Goal: Task Accomplishment & Management: Manage account settings

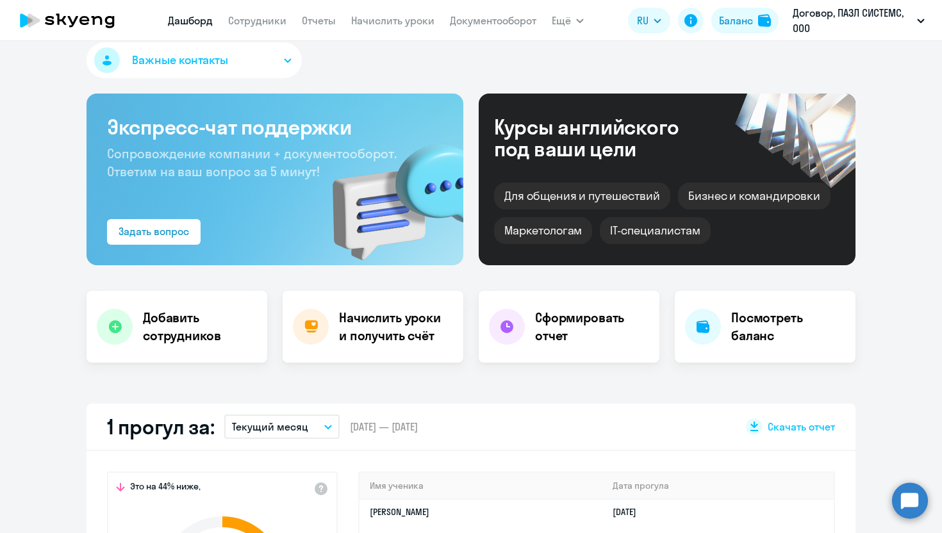
scroll to position [17, 0]
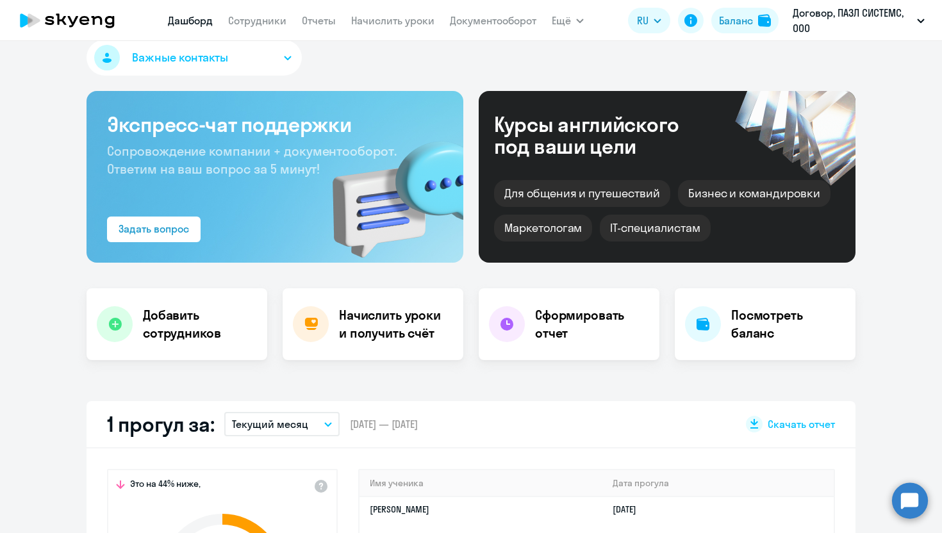
select select "30"
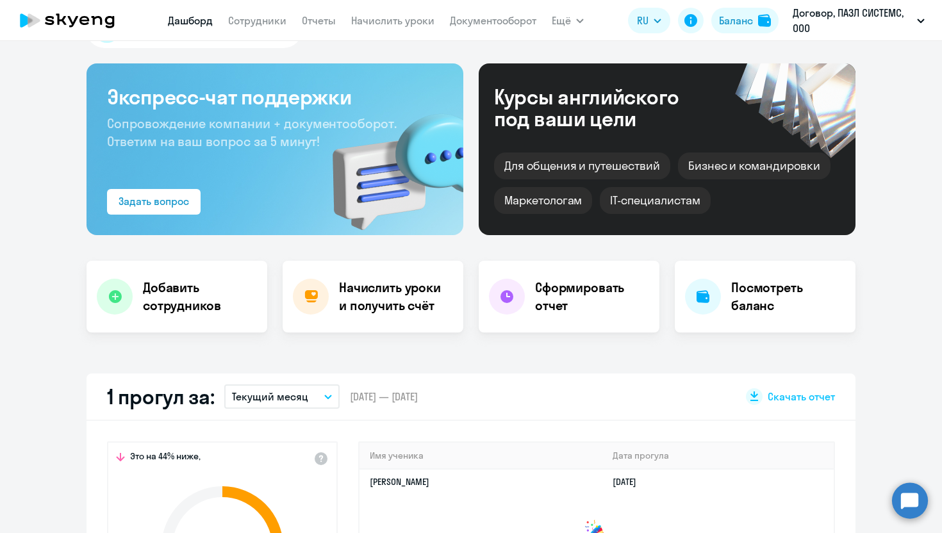
scroll to position [29, 0]
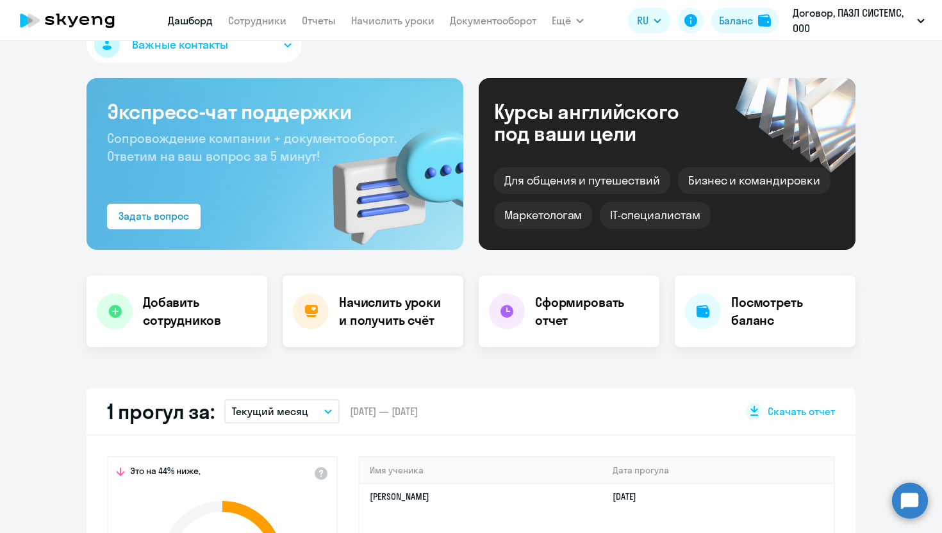
click at [362, 322] on h4 "Начислить уроки и получить счёт" at bounding box center [394, 311] width 111 height 36
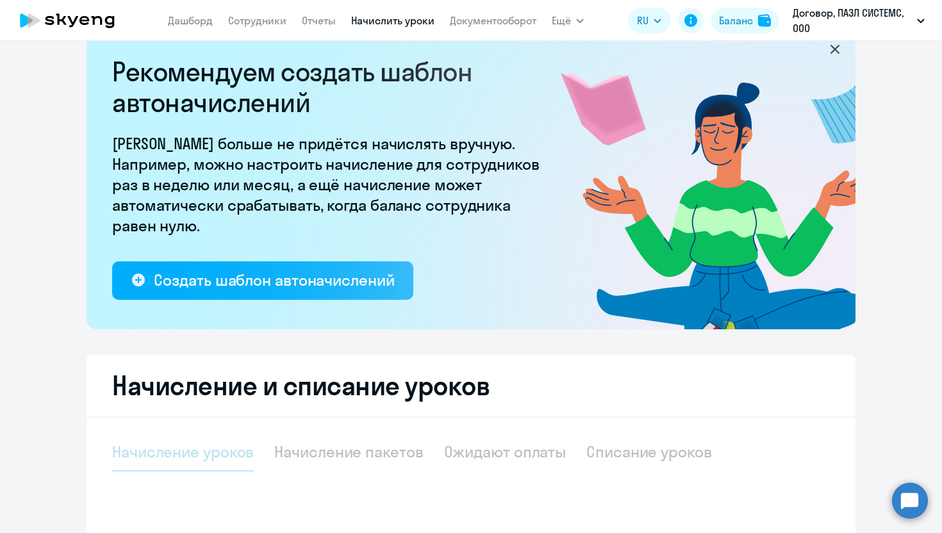
select select "10"
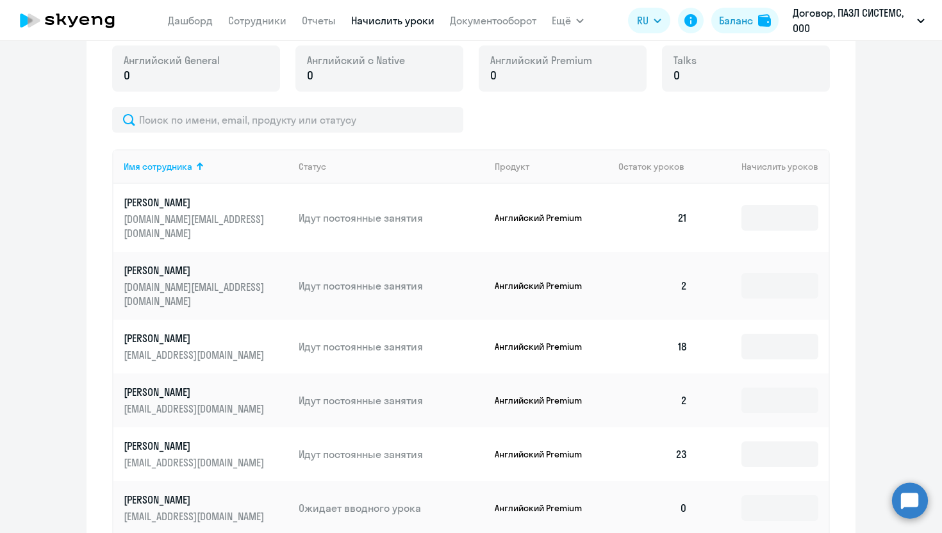
scroll to position [479, 0]
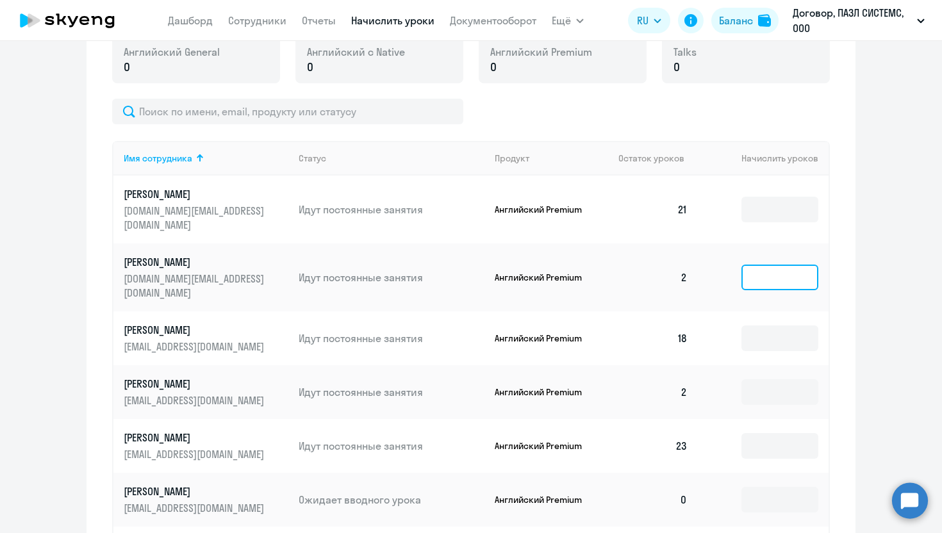
click at [764, 265] on input at bounding box center [779, 278] width 77 height 26
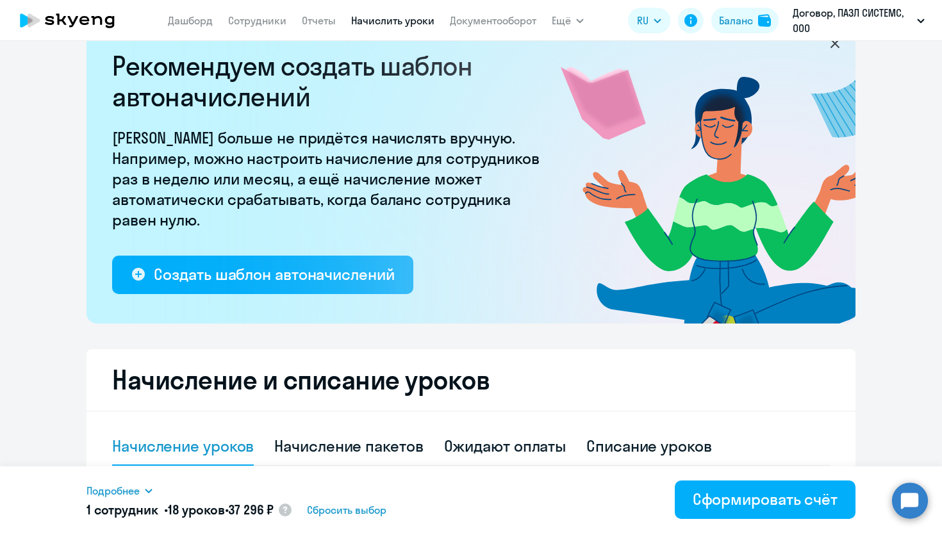
scroll to position [44, 0]
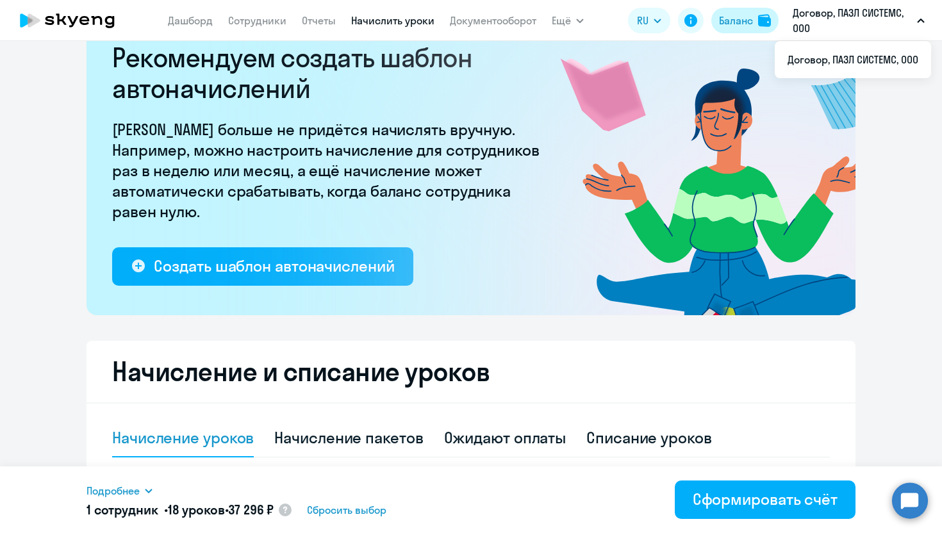
type input "18"
click at [741, 24] on div "Баланс" at bounding box center [736, 20] width 34 height 15
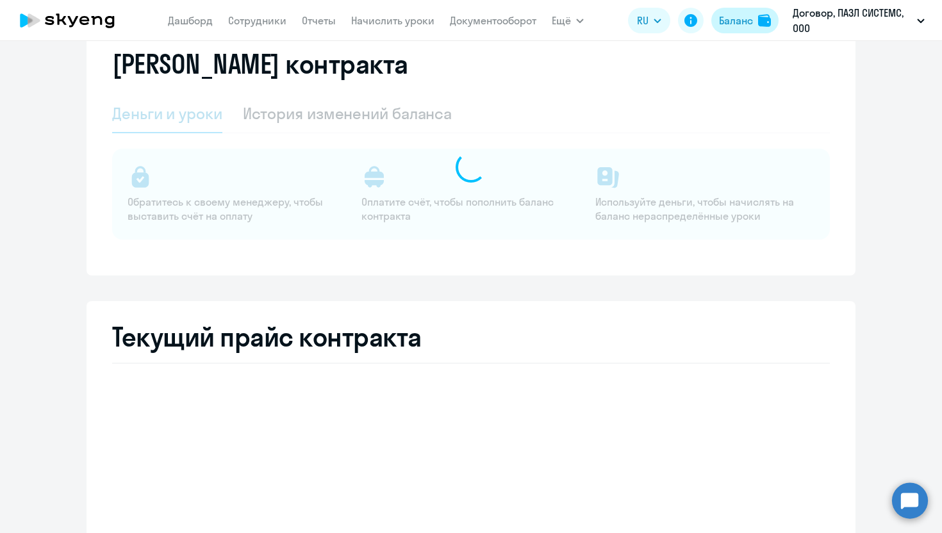
select select "english_adult_not_native_speaker"
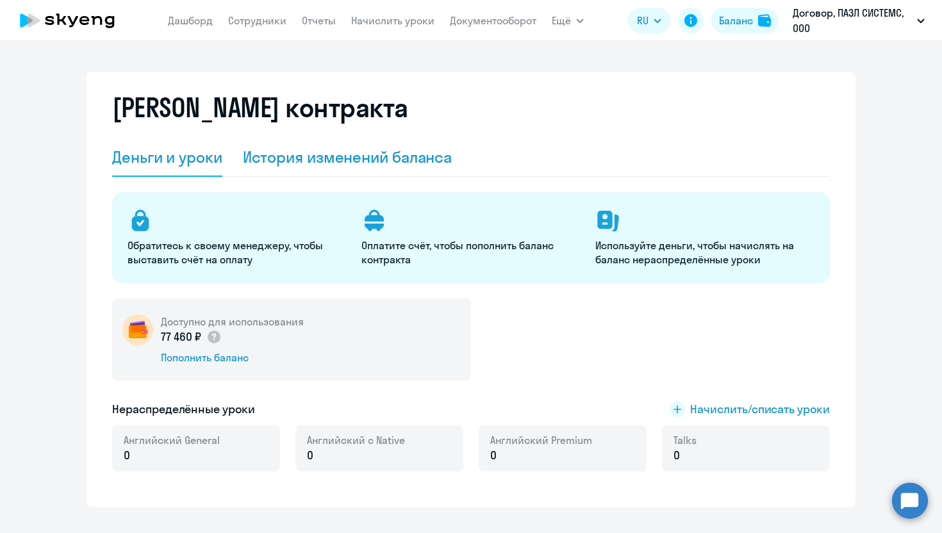
click at [380, 152] on div "История изменений баланса" at bounding box center [347, 157] width 209 height 20
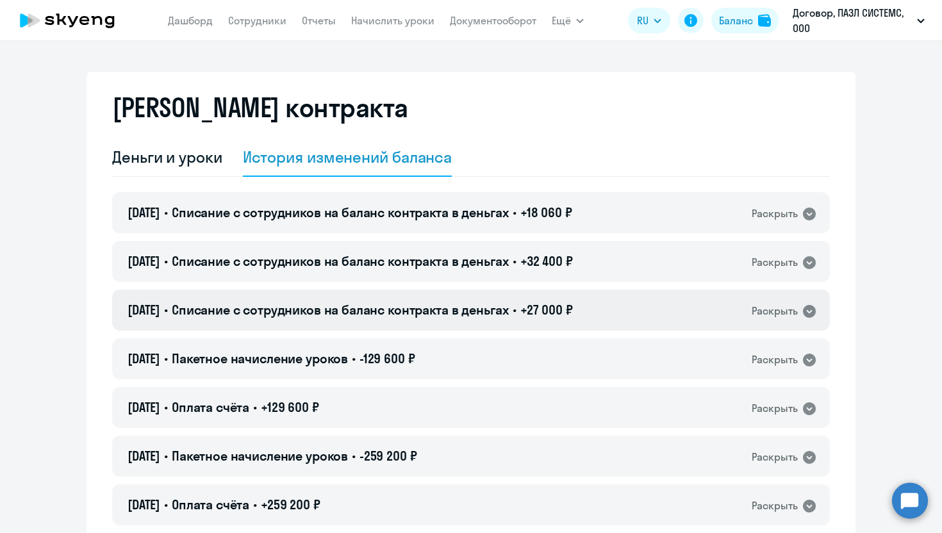
click at [784, 314] on div "Раскрыть" at bounding box center [774, 311] width 46 height 16
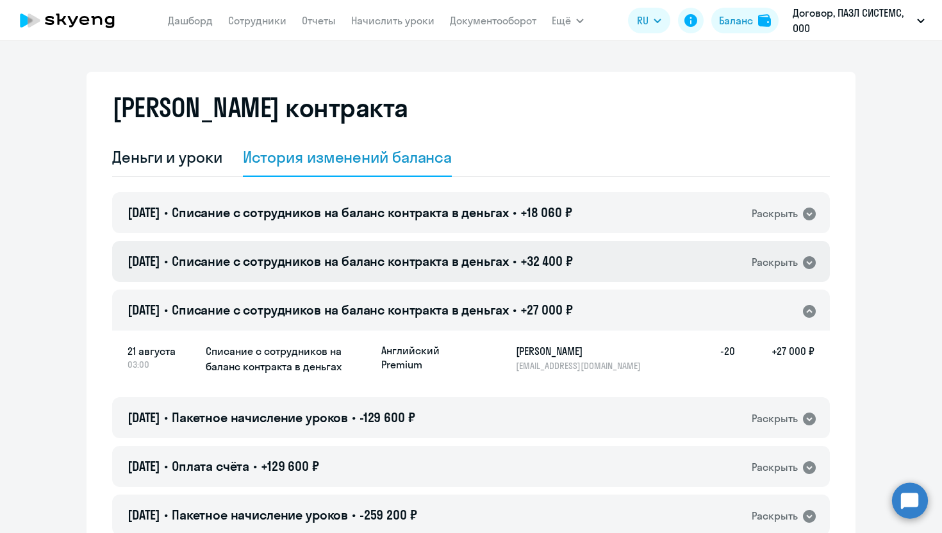
click at [796, 260] on div "Раскрыть" at bounding box center [774, 262] width 46 height 16
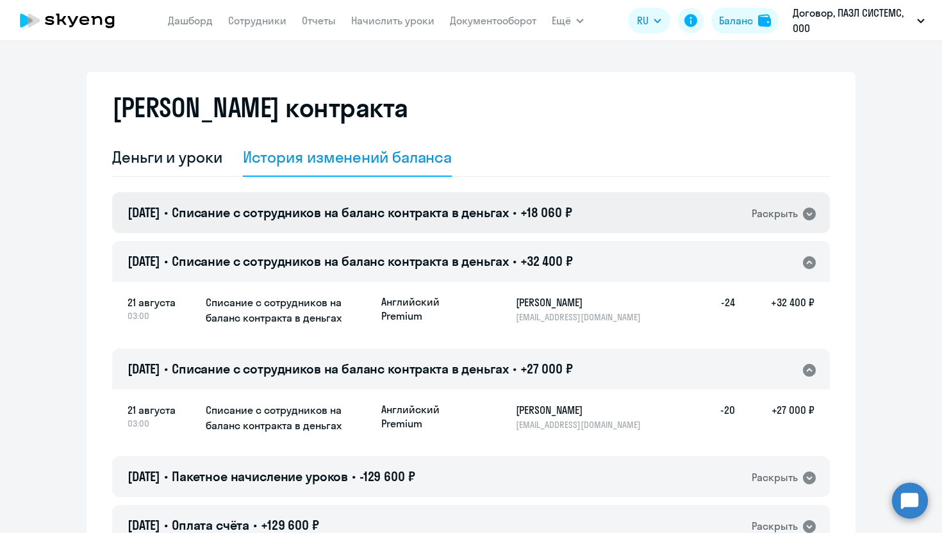
click at [794, 219] on div "Раскрыть" at bounding box center [774, 214] width 46 height 16
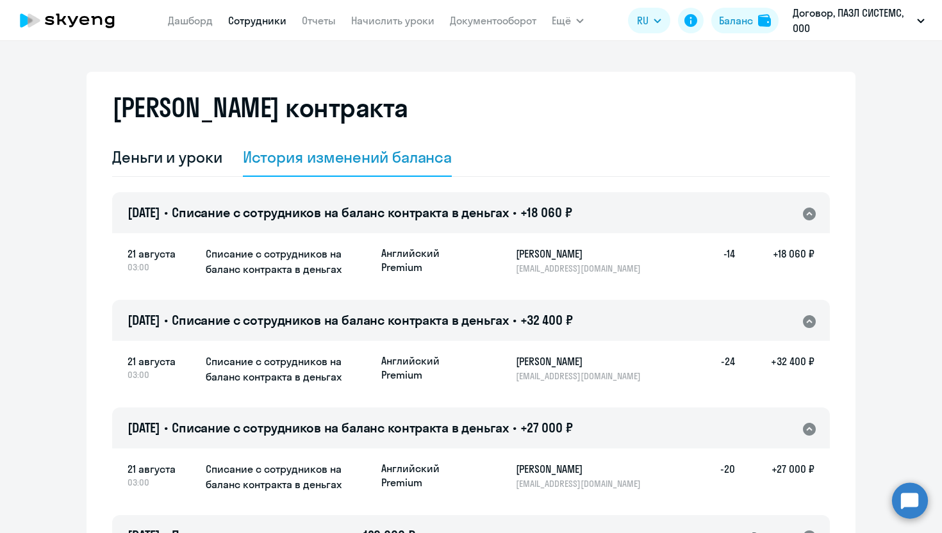
click at [263, 22] on link "Сотрудники" at bounding box center [257, 20] width 58 height 13
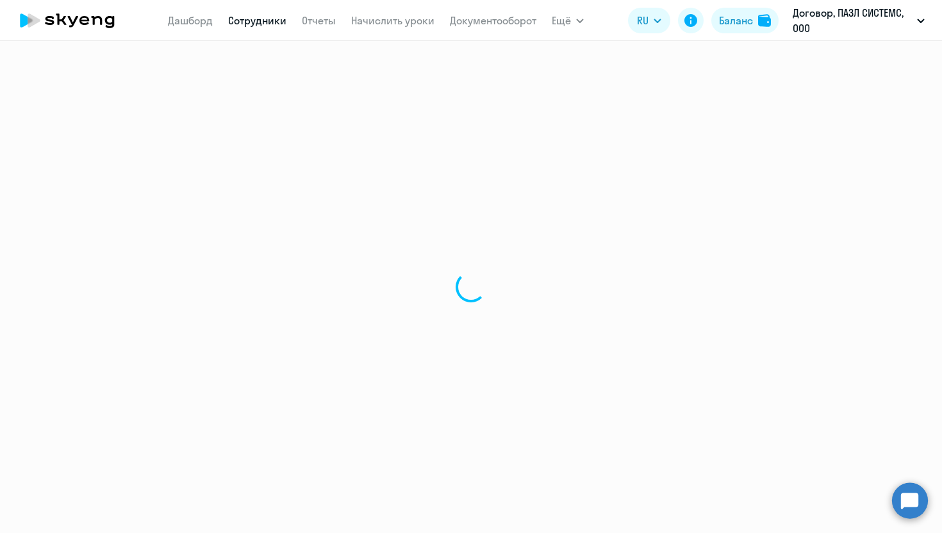
select select "30"
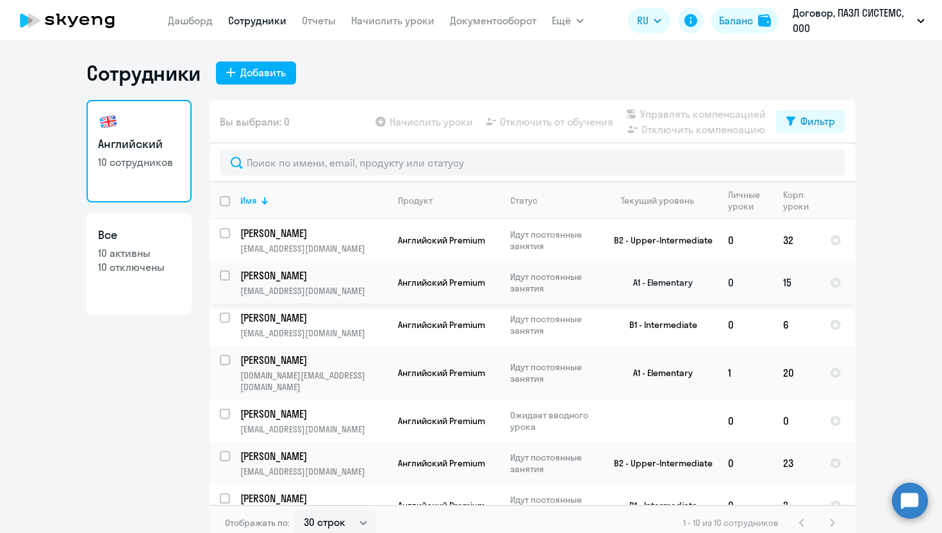
scroll to position [28, 0]
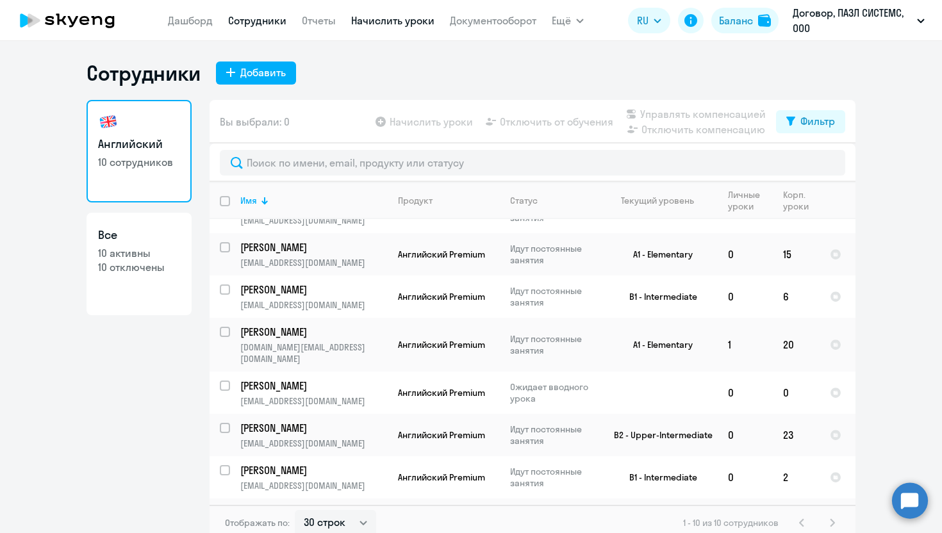
click at [380, 24] on link "Начислить уроки" at bounding box center [392, 20] width 83 height 13
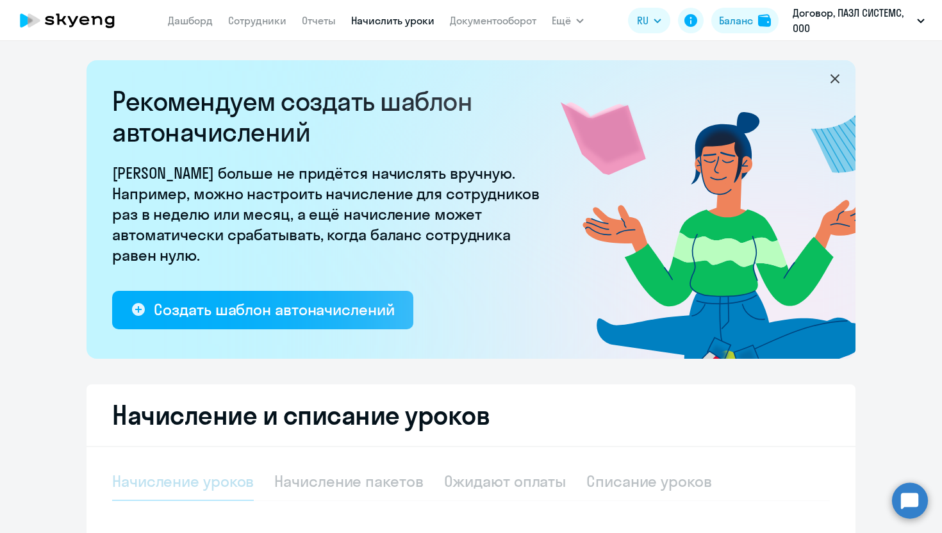
select select "10"
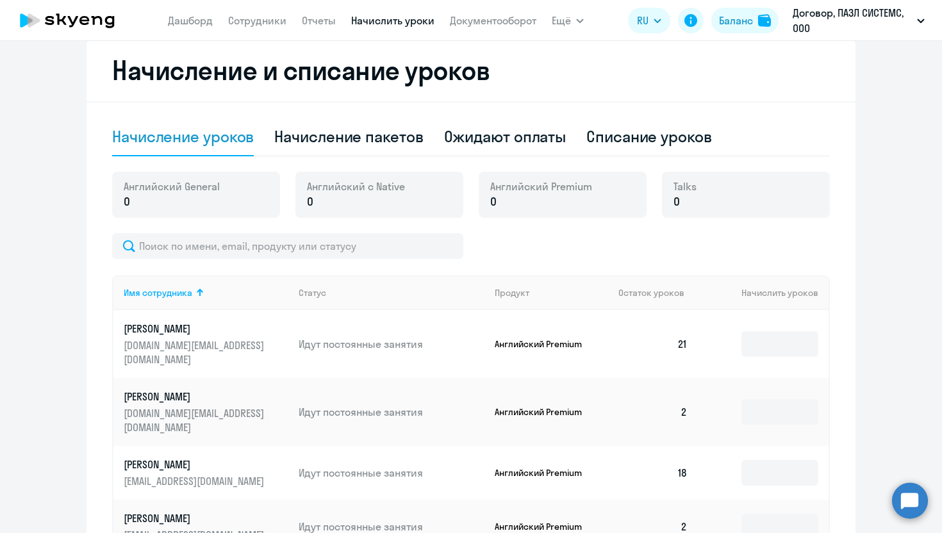
scroll to position [343, 0]
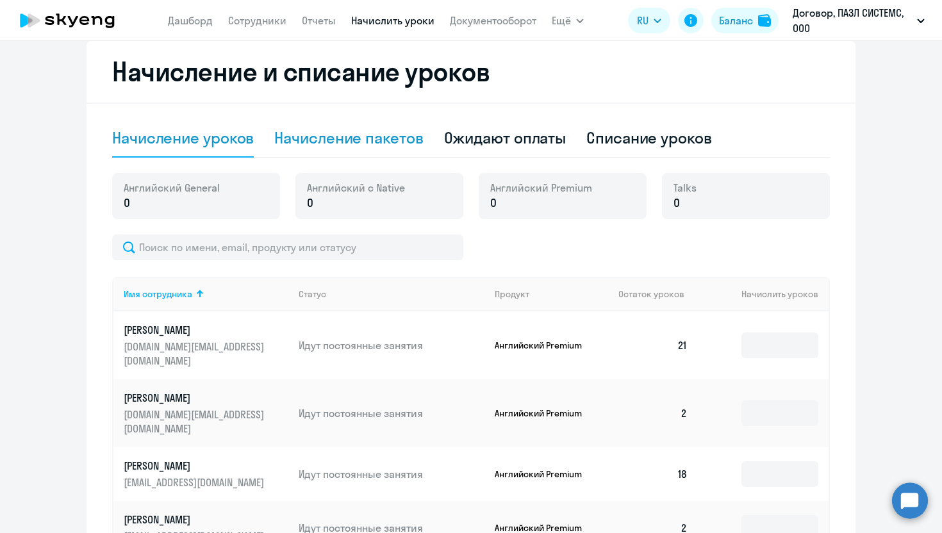
click at [396, 144] on div "Начисление пакетов" at bounding box center [348, 137] width 149 height 20
select select "10"
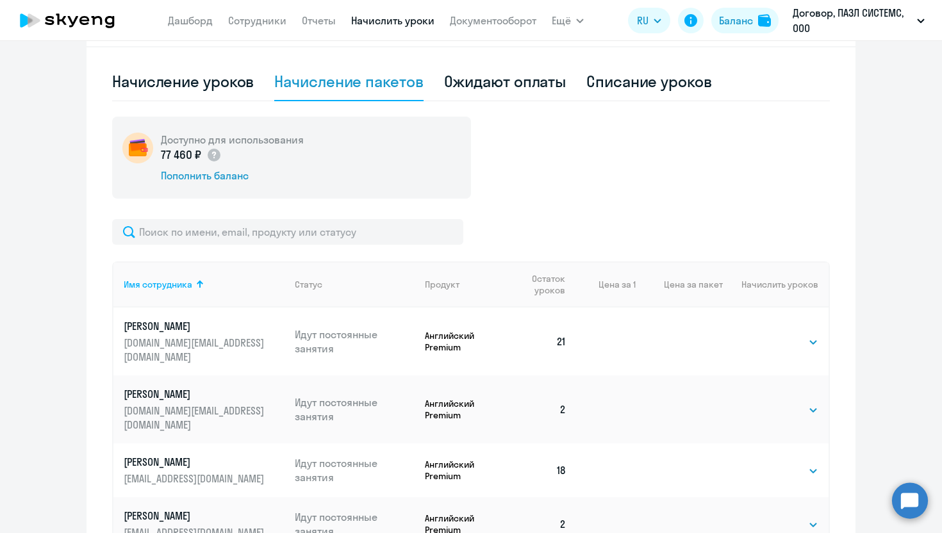
scroll to position [397, 0]
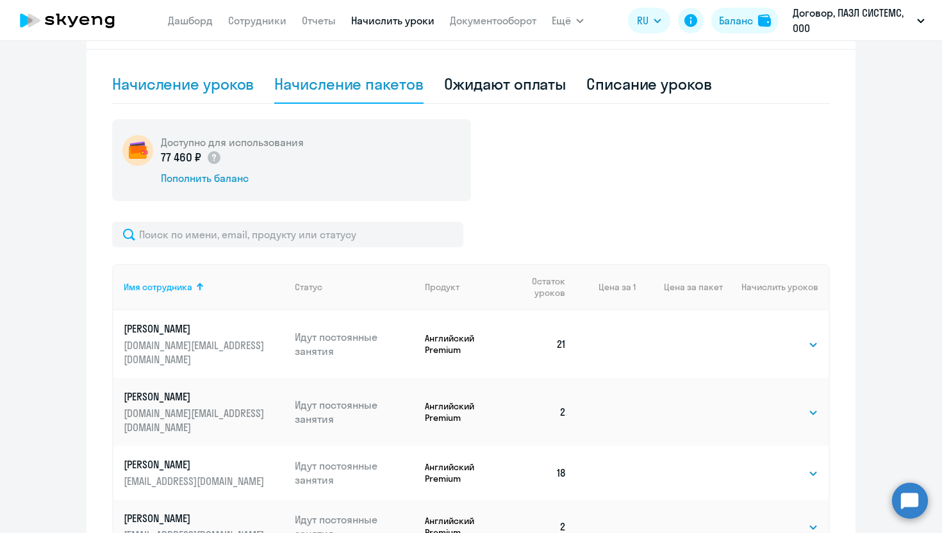
click at [181, 82] on div "Начисление уроков" at bounding box center [183, 84] width 142 height 20
select select "10"
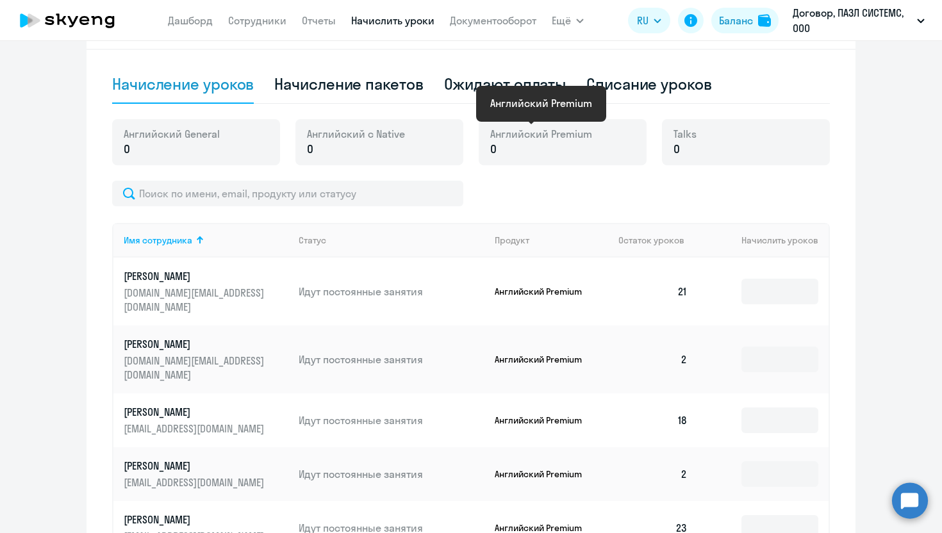
click at [554, 135] on span "Английский Premium" at bounding box center [541, 134] width 102 height 14
click at [534, 154] on p "0" at bounding box center [541, 149] width 102 height 17
click at [507, 135] on span "Английский Premium" at bounding box center [541, 134] width 102 height 14
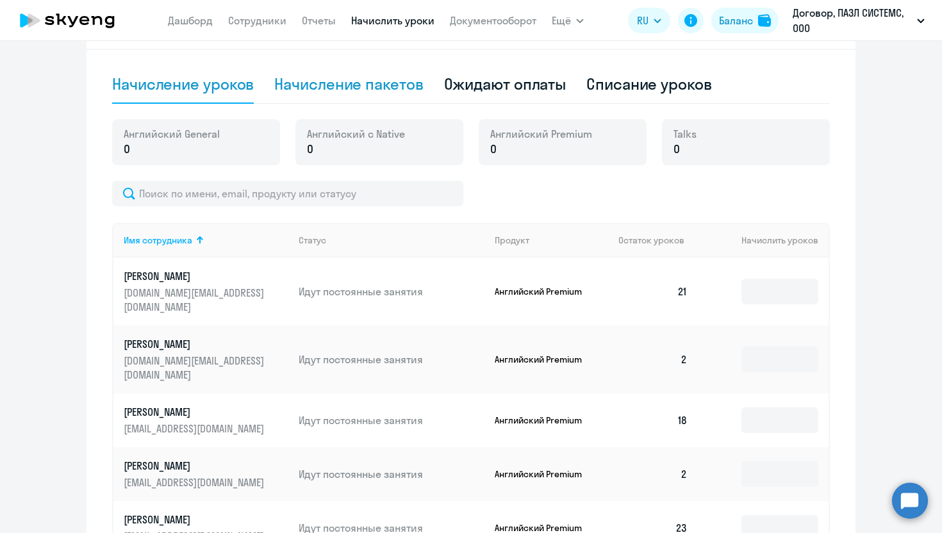
click at [364, 99] on div "Начисление пакетов" at bounding box center [348, 84] width 149 height 38
select select "10"
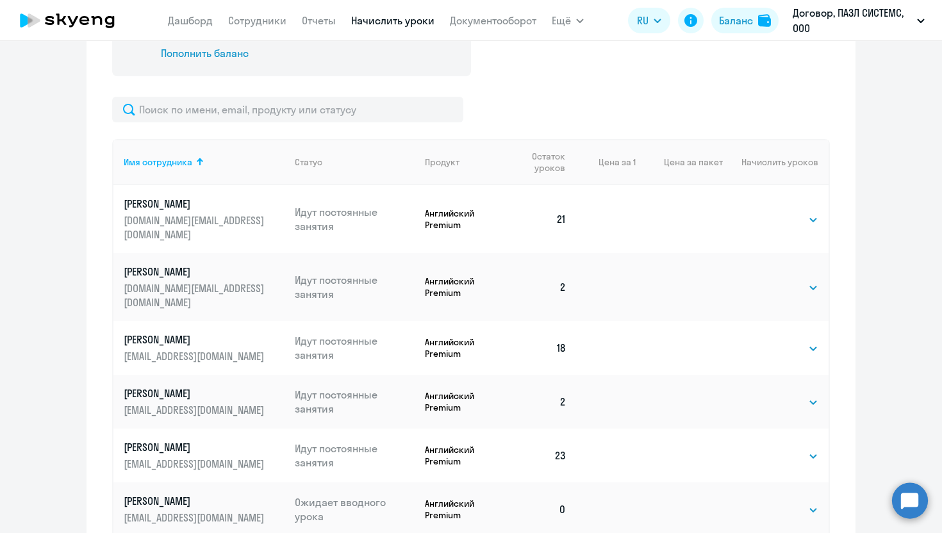
scroll to position [462, 0]
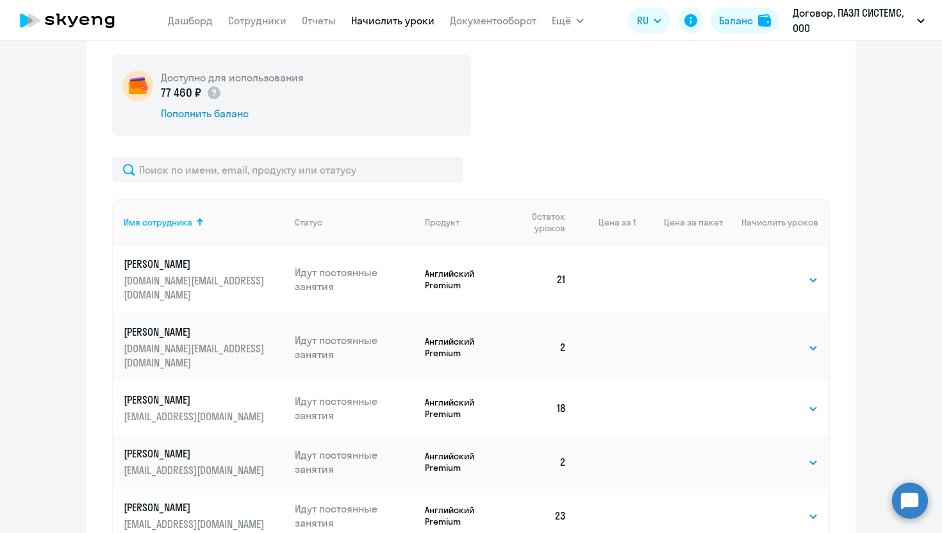
click at [827, 315] on td "Выбрать 4 8 16 32 64 96 128 Выбрать" at bounding box center [776, 347] width 106 height 68
click at [798, 340] on select "Выбрать 4 8 16 32 64 96 128" at bounding box center [791, 347] width 53 height 15
select select "16"
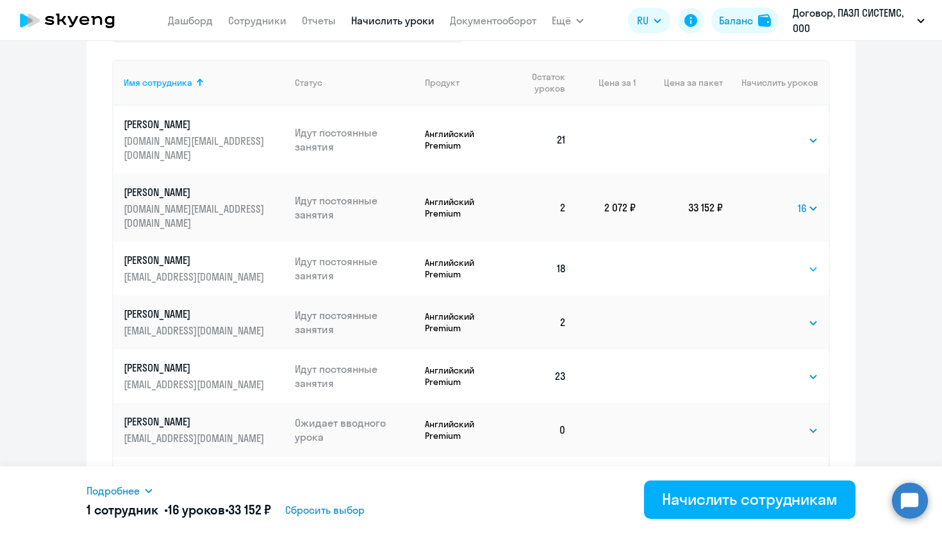
scroll to position [651, 0]
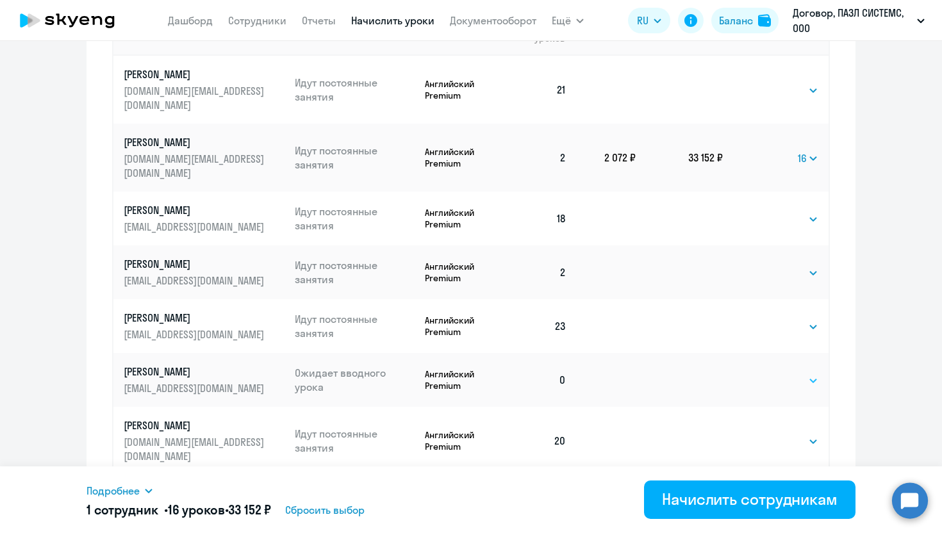
click at [773, 373] on select "Выбрать 4 8 16 32 64 96 128" at bounding box center [791, 380] width 53 height 15
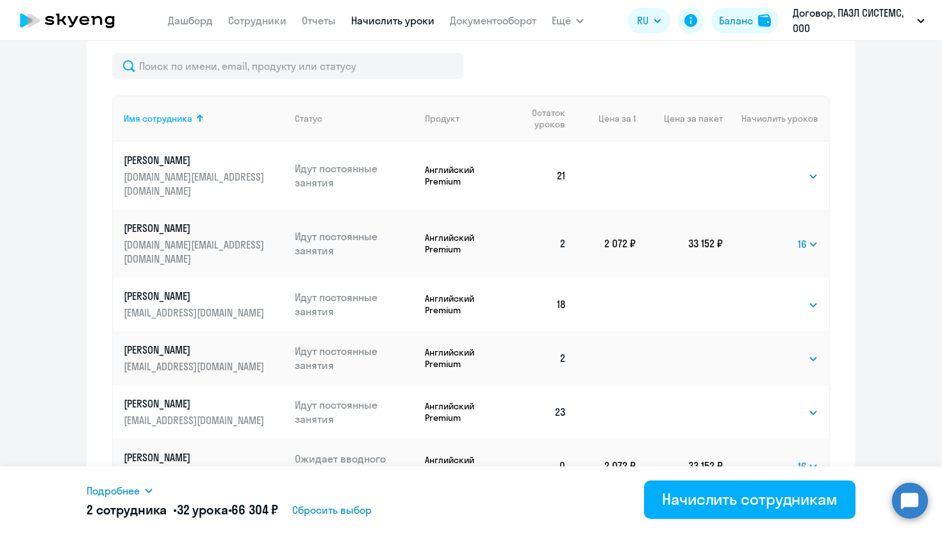
scroll to position [578, 0]
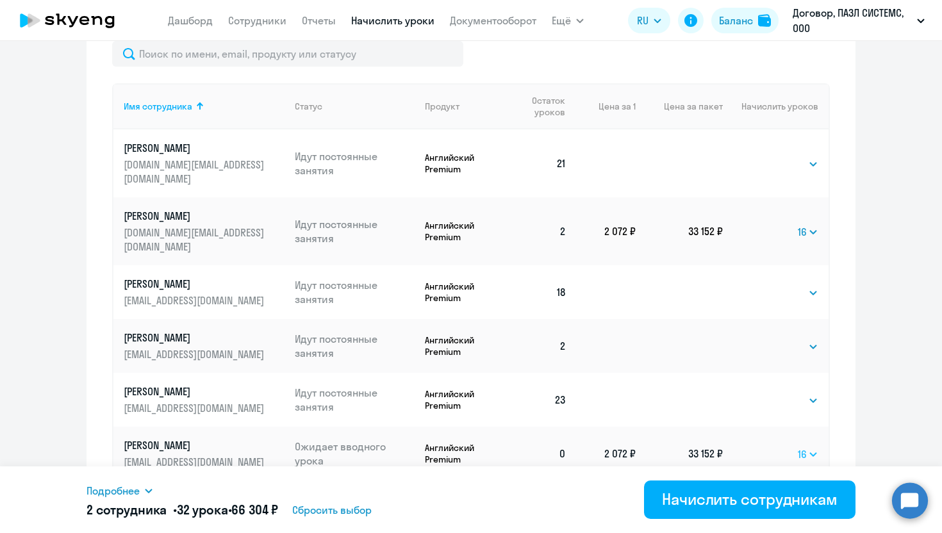
click at [806, 446] on select "Выбрать 4 8 16 32 64 96 128" at bounding box center [807, 453] width 20 height 15
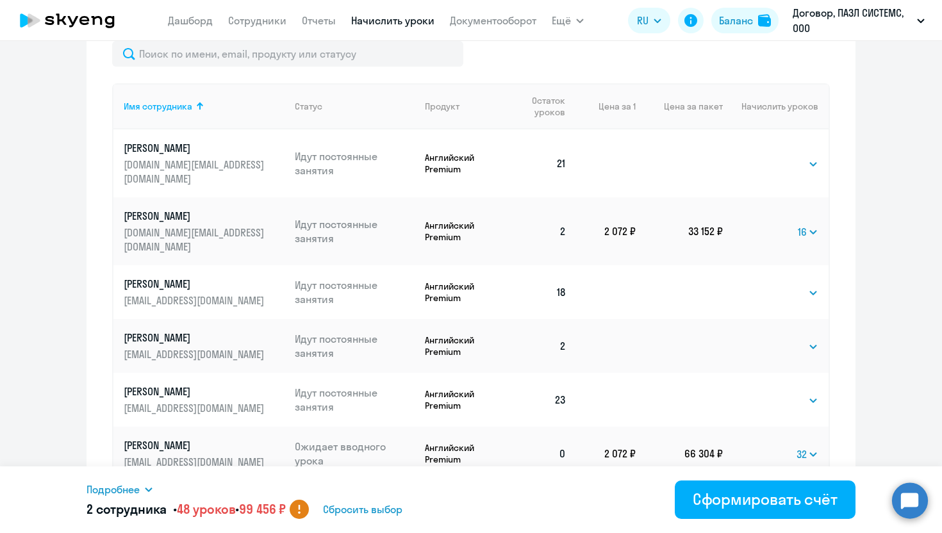
click at [309, 511] on circle at bounding box center [299, 509] width 19 height 19
click at [803, 446] on select "Выбрать 4 8 16 32 64 96 128" at bounding box center [807, 453] width 22 height 15
select select "16"
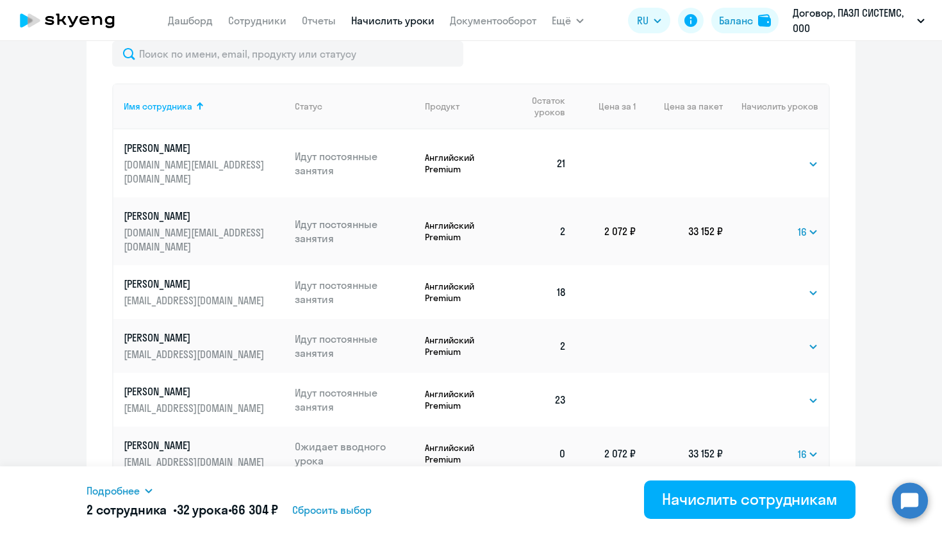
click at [796, 427] on td "Выбрать 4 8 16 32 64 96 128 16" at bounding box center [776, 454] width 106 height 54
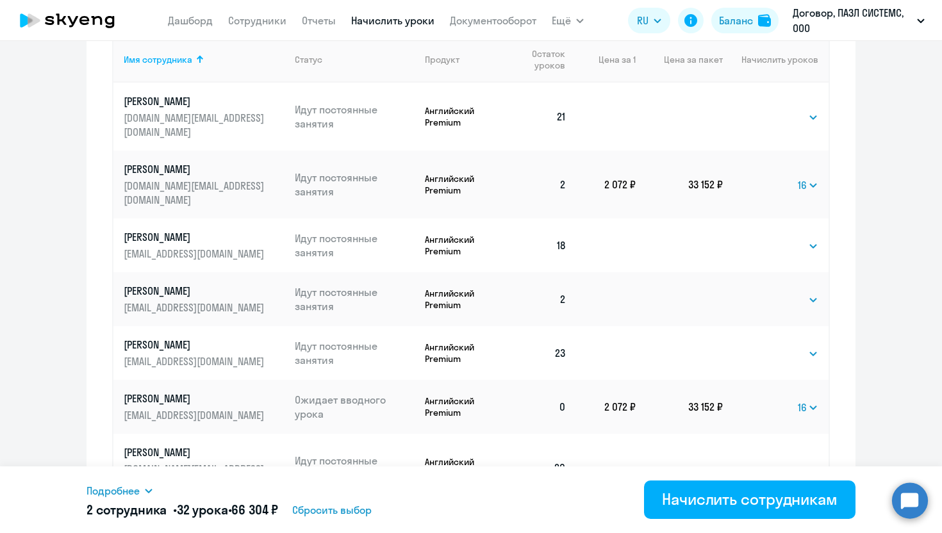
scroll to position [575, 0]
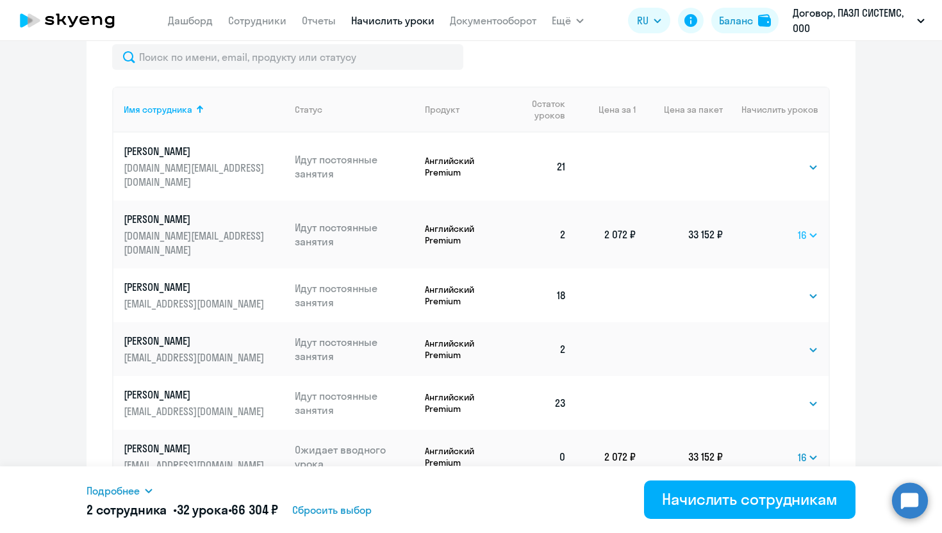
click at [802, 227] on select "Выбрать 4 8 16 32 64 96 128" at bounding box center [807, 234] width 20 height 15
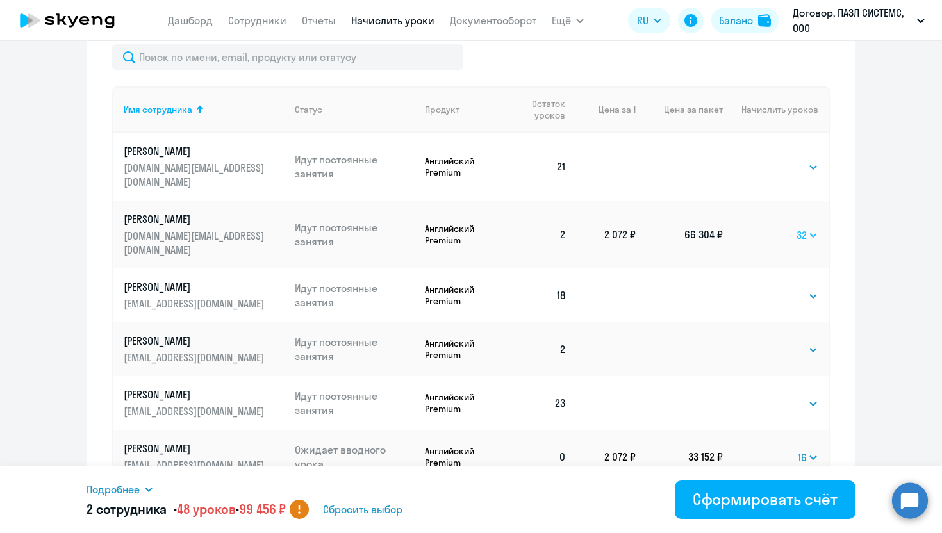
click at [799, 227] on select "Выбрать 4 8 16 32 64 96 128" at bounding box center [807, 234] width 22 height 15
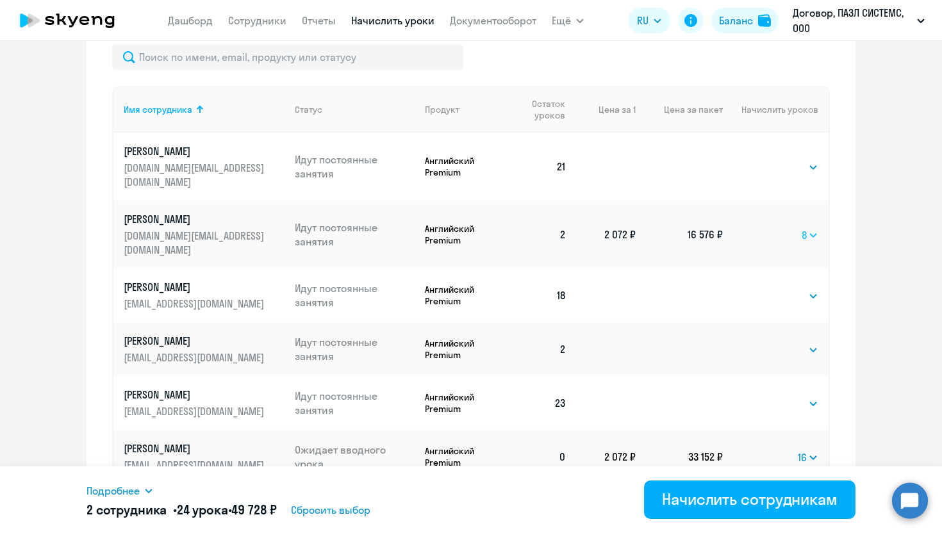
click at [808, 227] on select "Выбрать 4 8 16 32 64 96 128" at bounding box center [809, 234] width 17 height 15
select select "32"
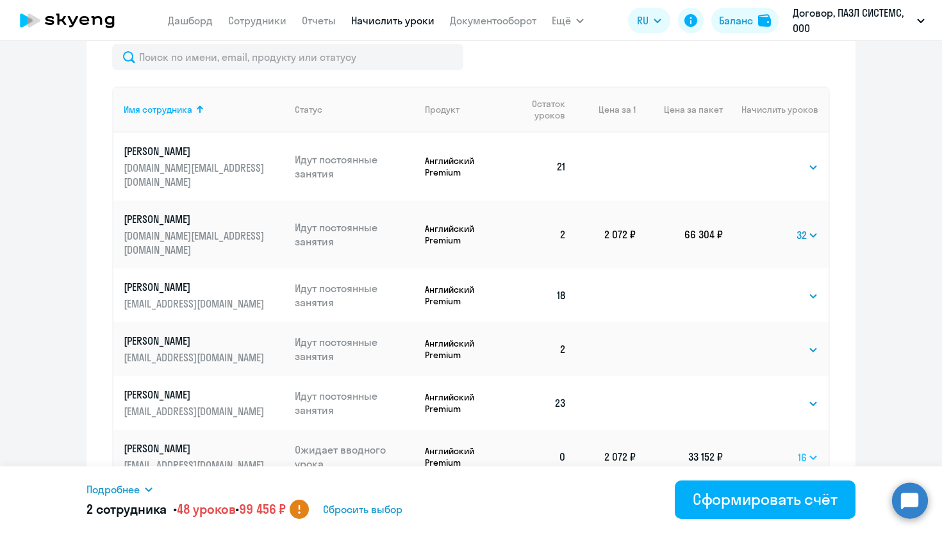
click at [799, 450] on select "Выбрать 4 8 16 32 64 96 128" at bounding box center [807, 457] width 20 height 15
click at [806, 450] on select "Выбрать 4 8 16 32 64 96 128" at bounding box center [807, 457] width 22 height 15
click at [809, 450] on select "Выбрать 4 8 16 32 64 96 128" at bounding box center [807, 457] width 22 height 15
select select "16"
click at [800, 227] on select "Выбрать 4 8 16 32 64 96 128" at bounding box center [807, 234] width 22 height 15
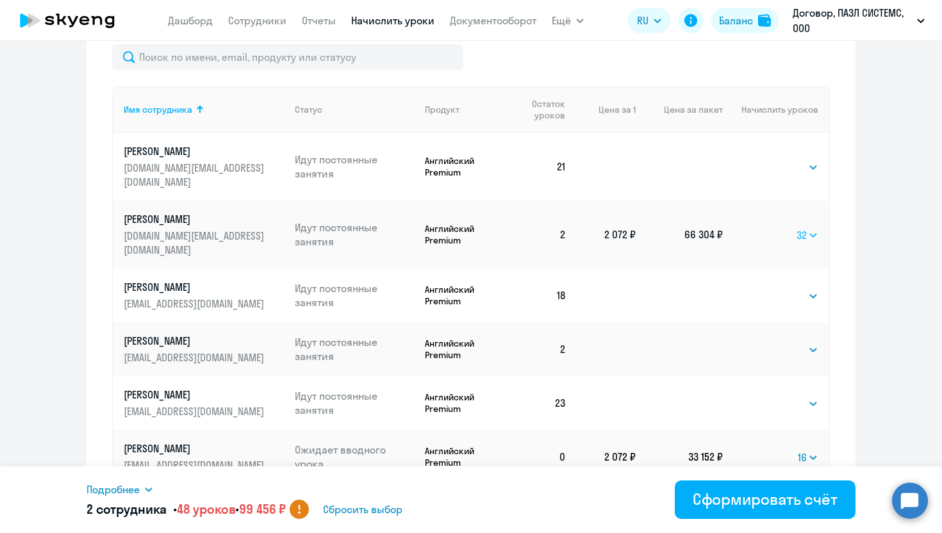
select select "16"
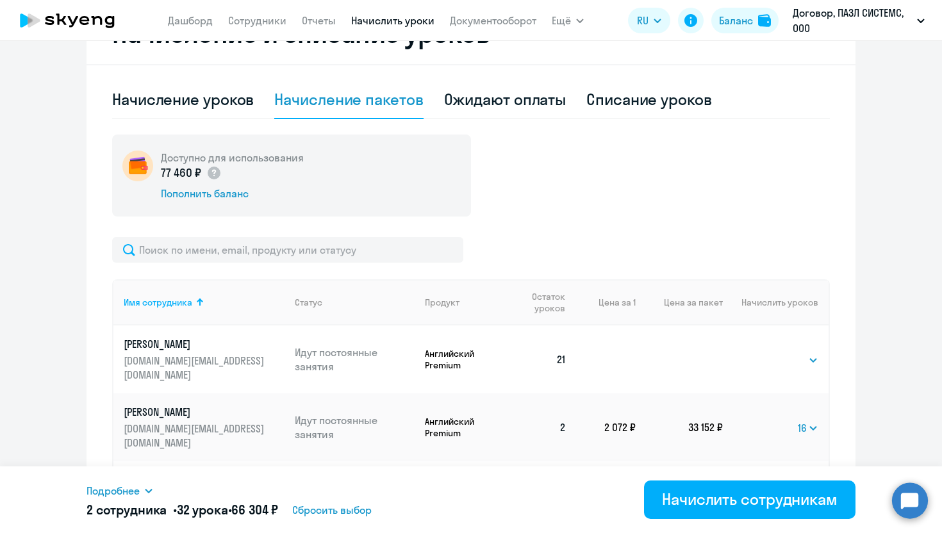
scroll to position [728, 0]
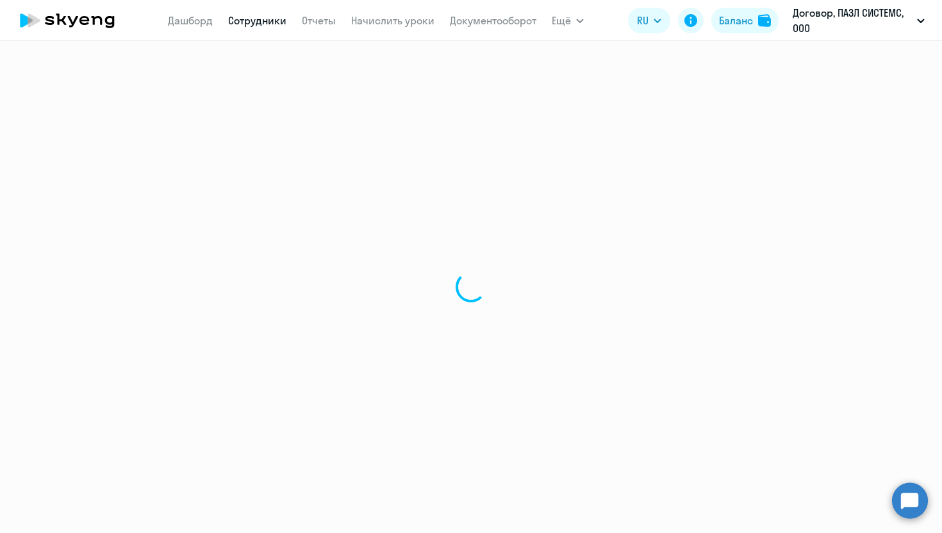
select select "30"
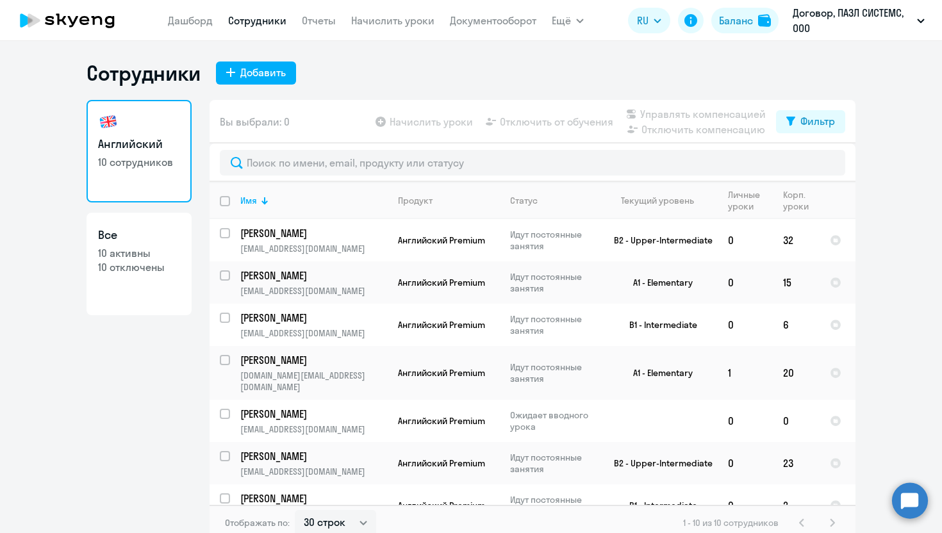
click at [381, 29] on nav "[PERSON_NAME] Отчеты Начислить уроки Документооборот" at bounding box center [352, 21] width 368 height 26
click at [383, 26] on link "Начислить уроки" at bounding box center [392, 20] width 83 height 13
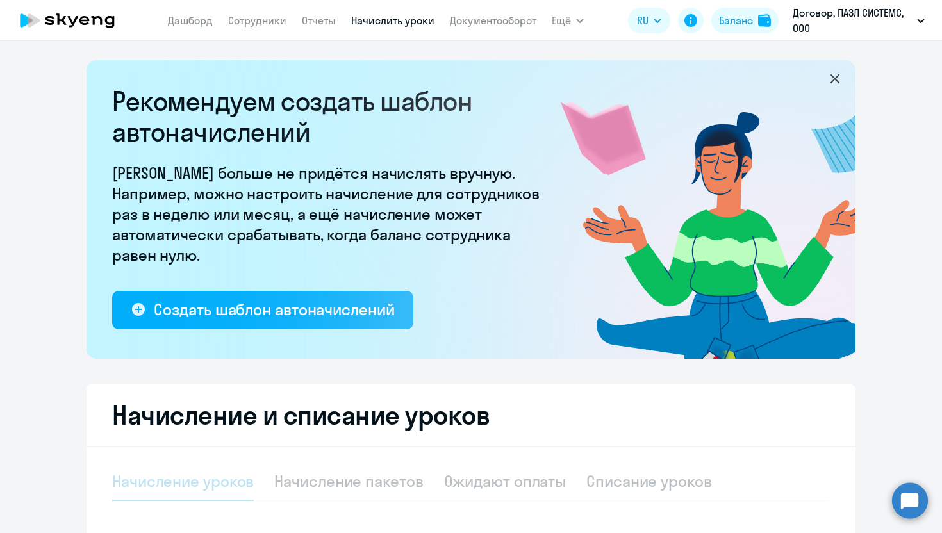
select select "10"
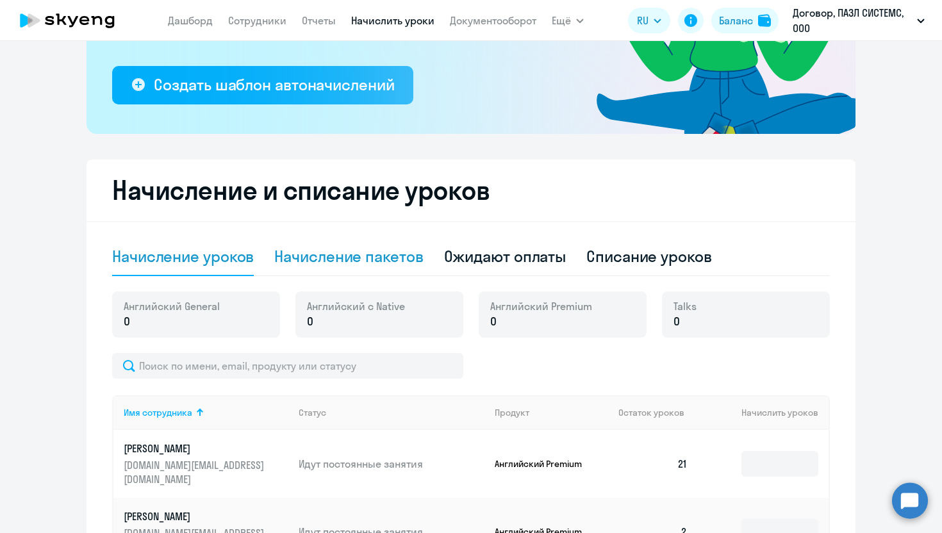
click at [336, 252] on div "Начисление пакетов" at bounding box center [348, 256] width 149 height 20
select select "10"
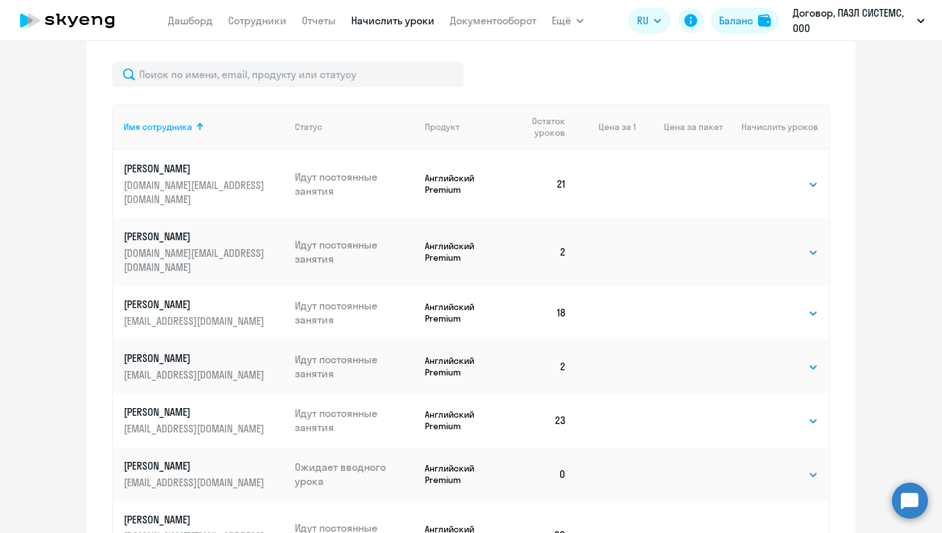
scroll to position [560, 0]
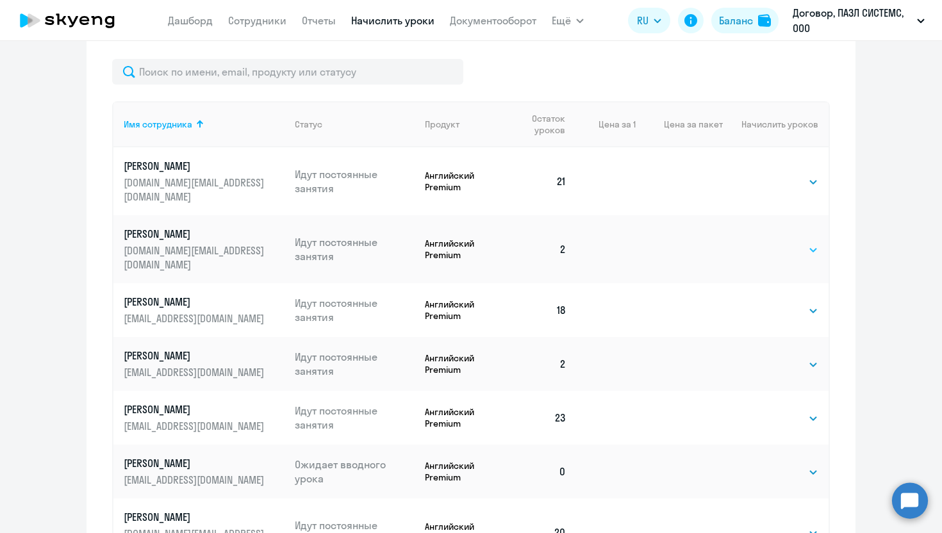
click at [774, 242] on select "Выбрать 4 8 16 32 64 96 128" at bounding box center [791, 249] width 53 height 15
select select "16"
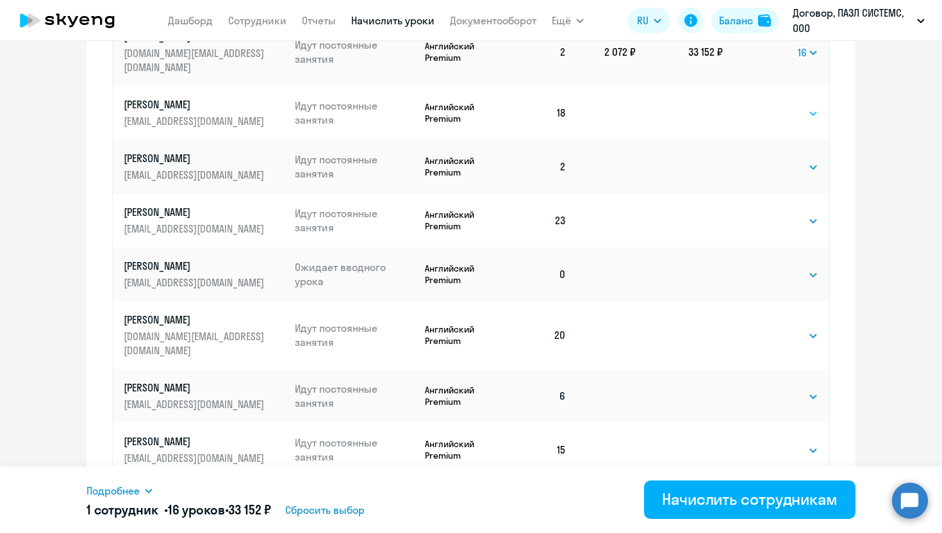
scroll to position [767, 0]
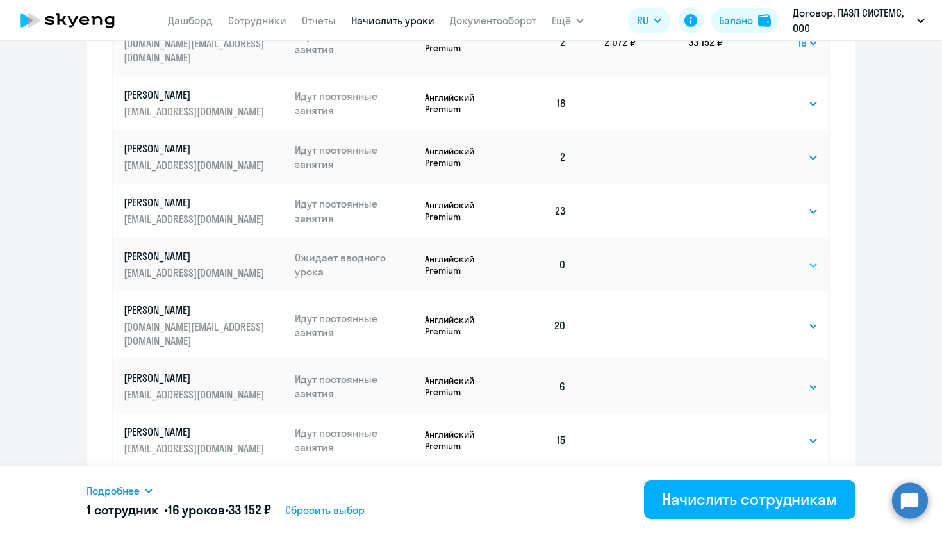
click at [801, 257] on select "Выбрать 4 8 16 32 64 96 128" at bounding box center [791, 264] width 53 height 15
select select "16"
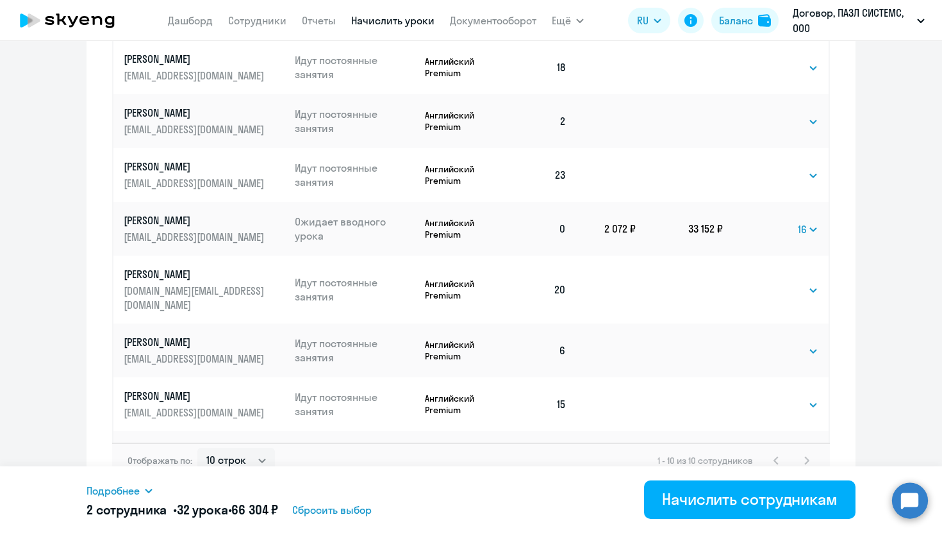
scroll to position [820, 0]
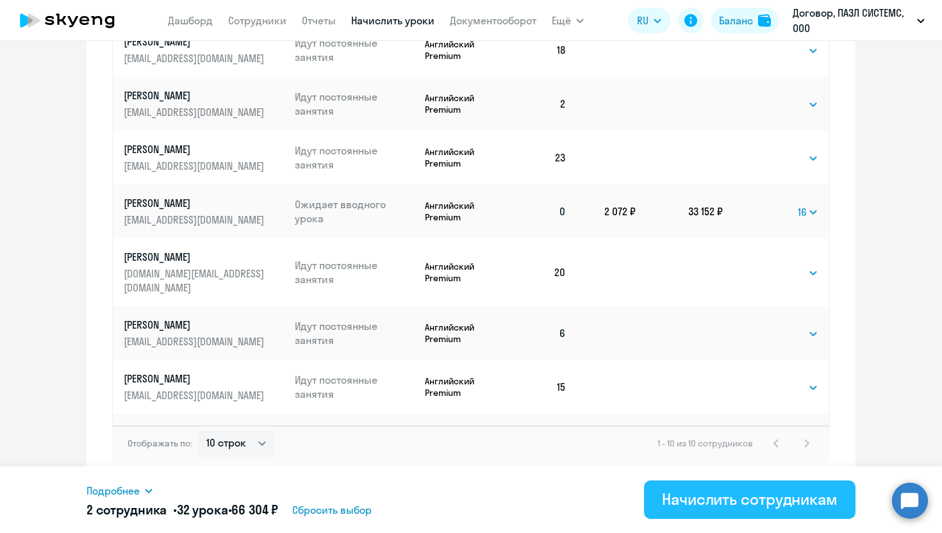
click at [775, 507] on div "Начислить сотрудникам" at bounding box center [750, 499] width 176 height 20
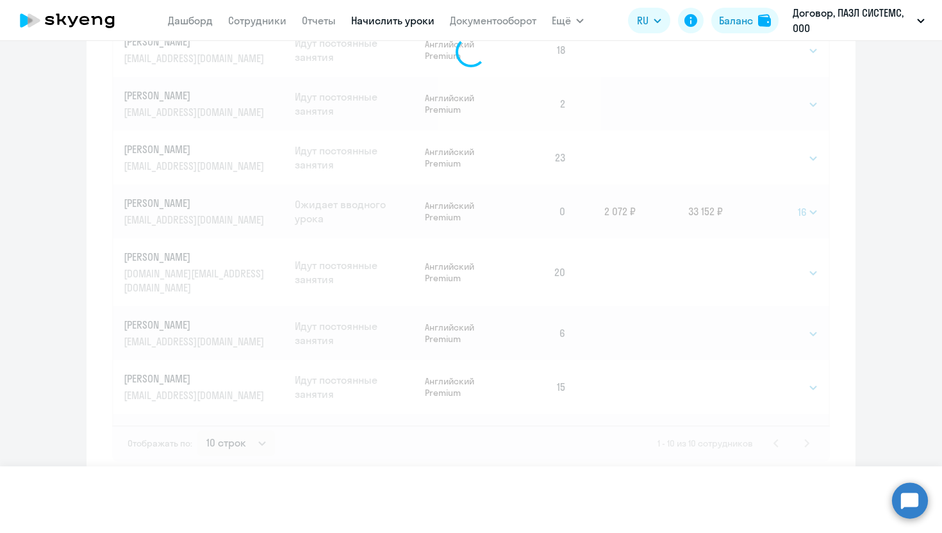
select select
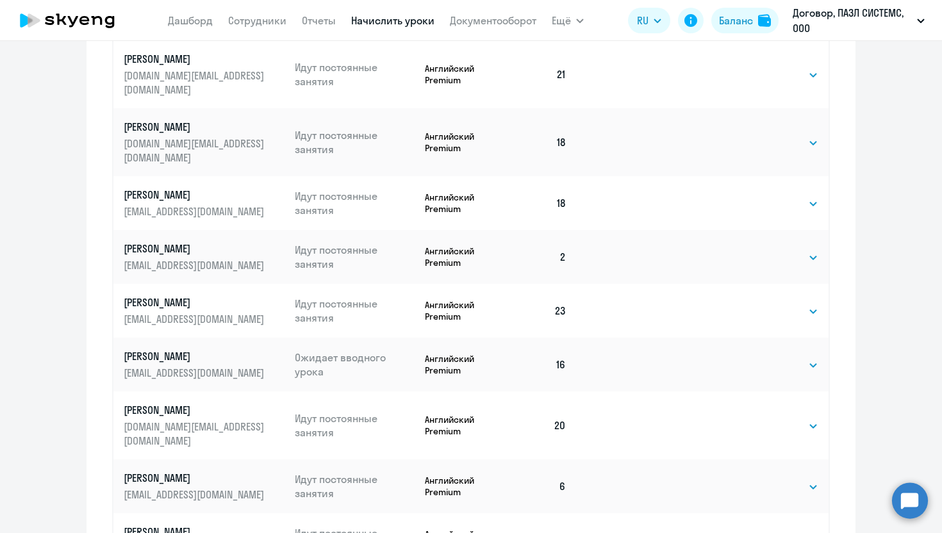
scroll to position [667, 0]
click at [804, 357] on select "Выбрать 4 8 16 32 64 96 128" at bounding box center [791, 364] width 53 height 15
select select "4"
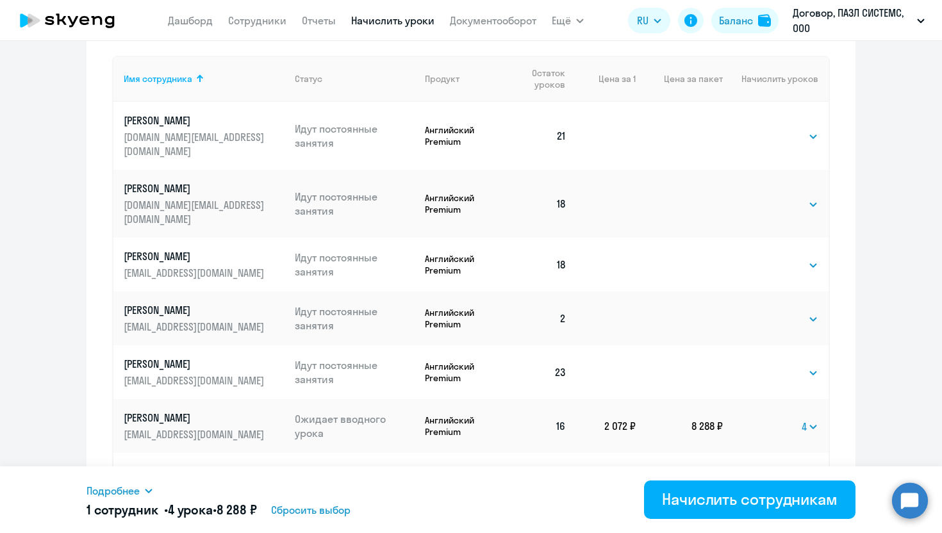
scroll to position [615, 0]
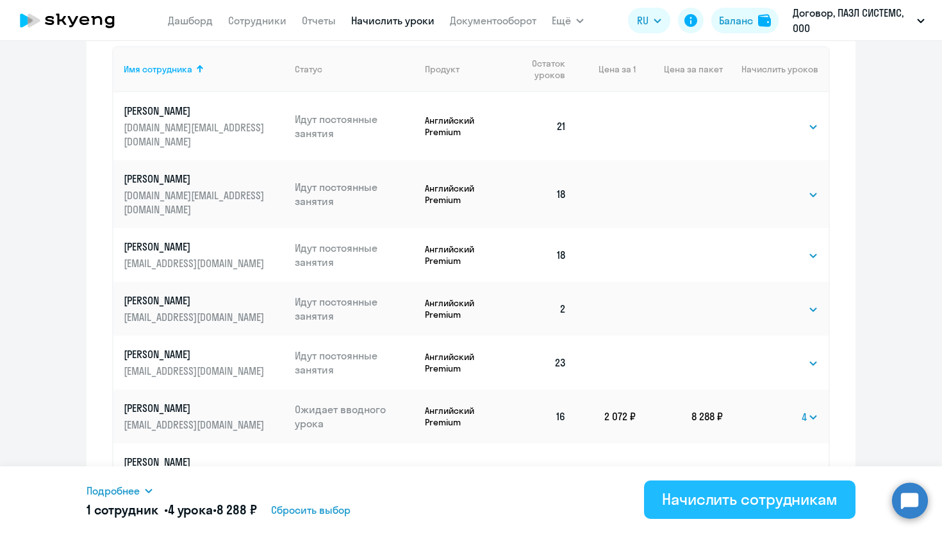
click at [774, 507] on div "Начислить сотрудникам" at bounding box center [750, 499] width 176 height 20
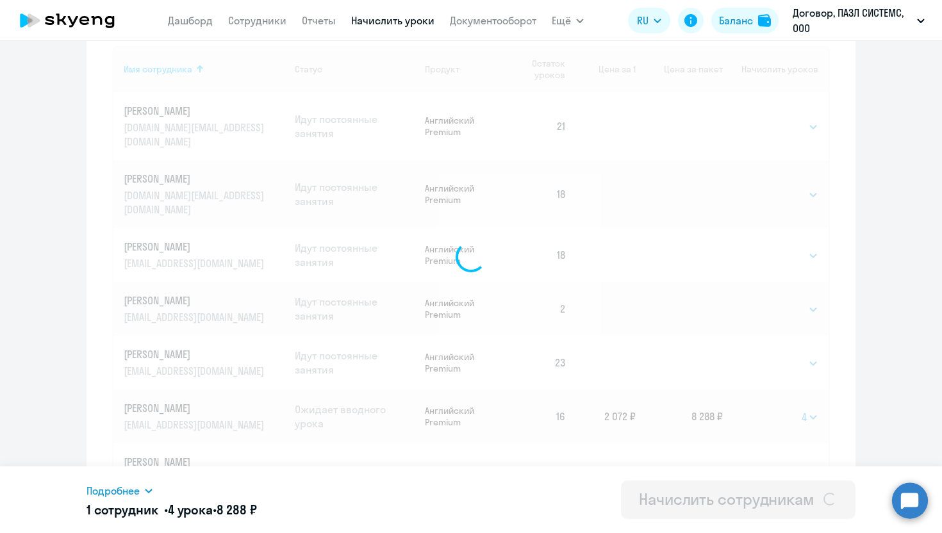
select select
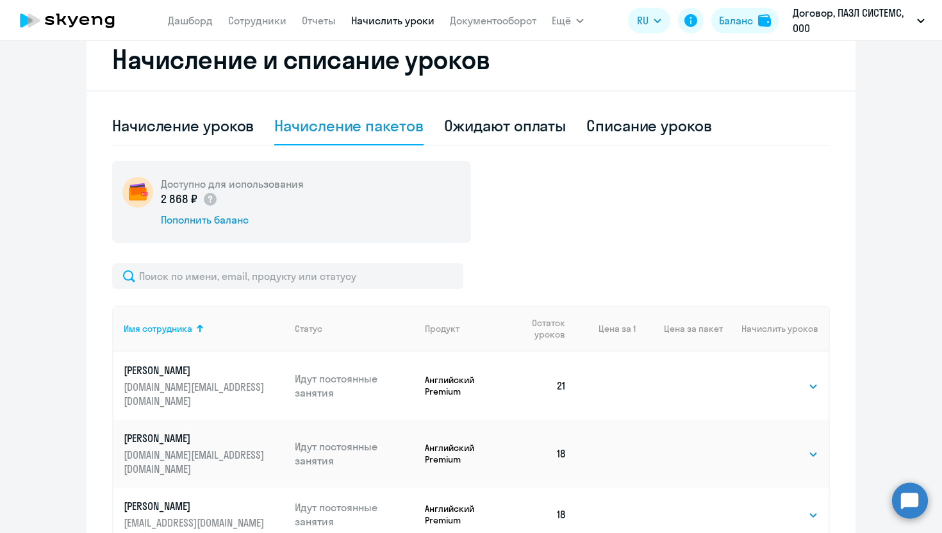
scroll to position [354, 0]
